Goal: Check status: Check status

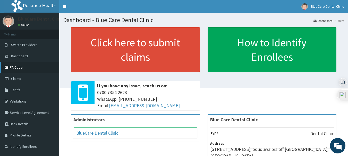
click at [15, 68] on link "PA Code" at bounding box center [29, 67] width 59 height 11
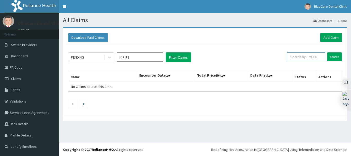
click at [296, 54] on input "text" at bounding box center [306, 56] width 38 height 9
paste input "NOG/10039/B"
click at [289, 57] on input "NOG/10039/" at bounding box center [298, 56] width 34 height 9
type input "NOG/10039/"
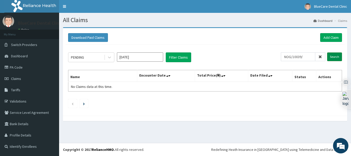
click at [328, 55] on input "Search" at bounding box center [334, 56] width 15 height 9
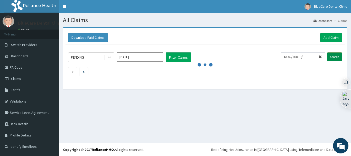
click at [329, 55] on input "Search" at bounding box center [334, 56] width 15 height 9
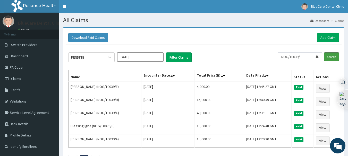
scroll to position [43, 0]
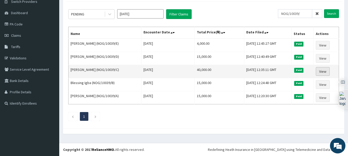
click at [323, 70] on link "View" at bounding box center [322, 71] width 14 height 9
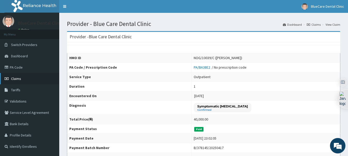
click at [13, 80] on span "Claims" at bounding box center [16, 78] width 10 height 5
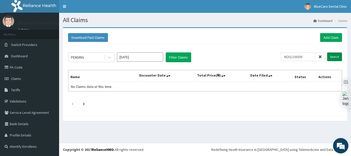
type input "NOG/10039/"
click at [333, 58] on input "Search" at bounding box center [334, 56] width 15 height 9
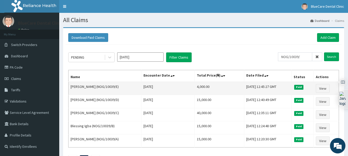
click at [244, 88] on td "[DATE] 12:45:27 GMT" at bounding box center [268, 88] width 48 height 13
click at [220, 90] on td "4,000.00" at bounding box center [218, 88] width 49 height 13
click at [227, 85] on td "4,000.00" at bounding box center [218, 88] width 49 height 13
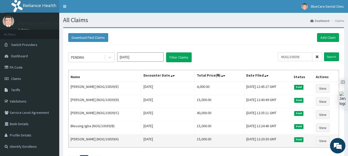
click at [197, 144] on td "15,000.00" at bounding box center [218, 141] width 49 height 13
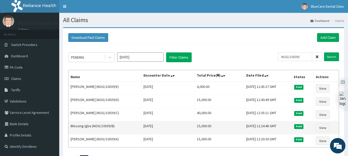
click at [194, 126] on td "15,000.00" at bounding box center [218, 127] width 49 height 13
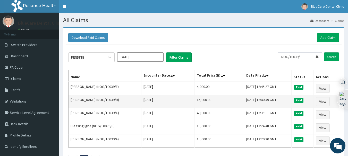
click at [197, 100] on td "15,000.00" at bounding box center [218, 101] width 49 height 13
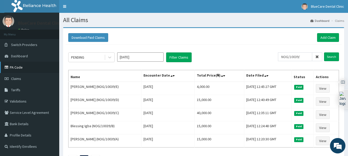
click at [15, 70] on link "PA Code" at bounding box center [29, 67] width 59 height 11
